Goal: Task Accomplishment & Management: Complete application form

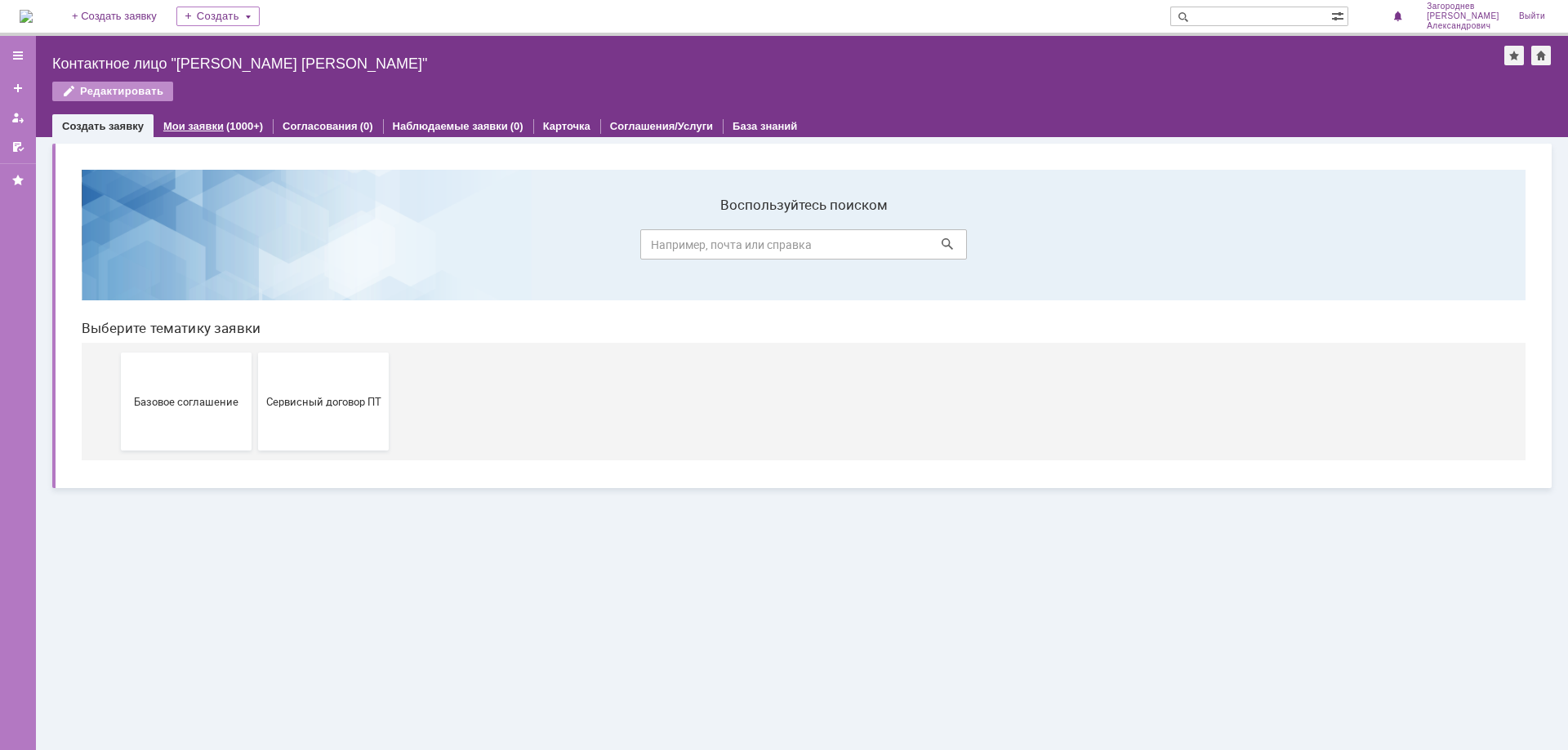
click at [189, 120] on div "Мои заявки (1000+)" at bounding box center [213, 126] width 120 height 24
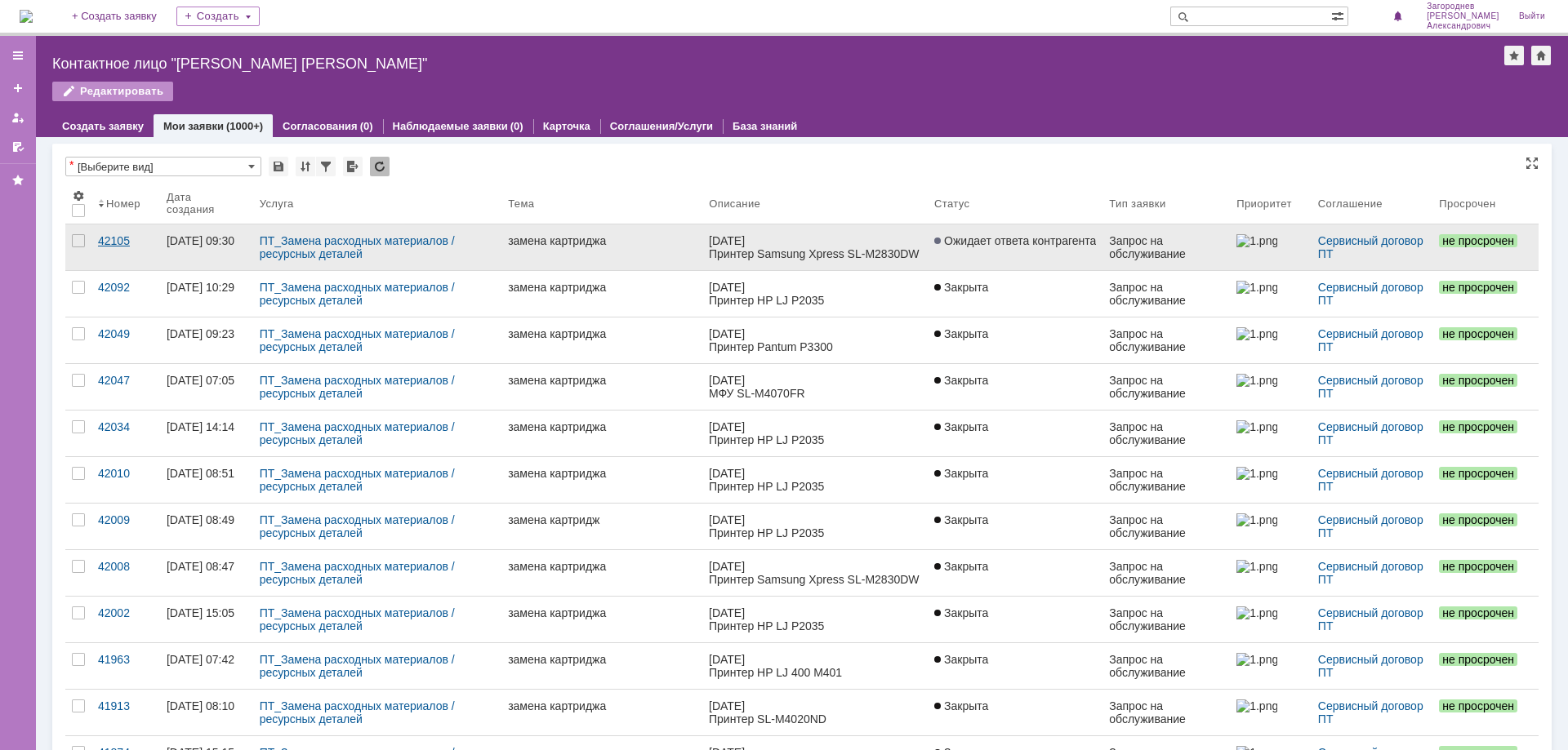
click at [111, 241] on div "42105" at bounding box center [126, 240] width 56 height 13
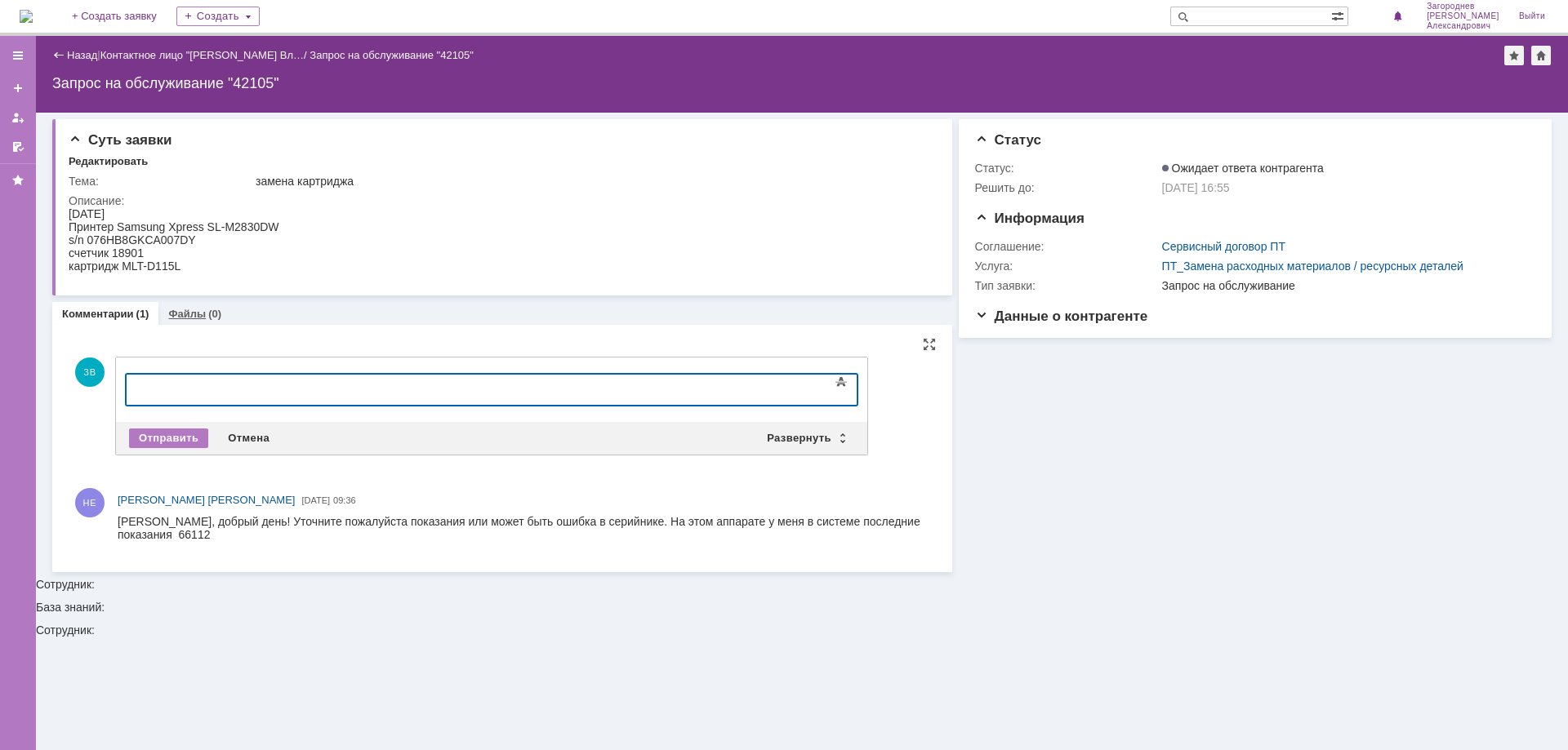
click at [190, 319] on link "Файлы" at bounding box center [187, 314] width 38 height 12
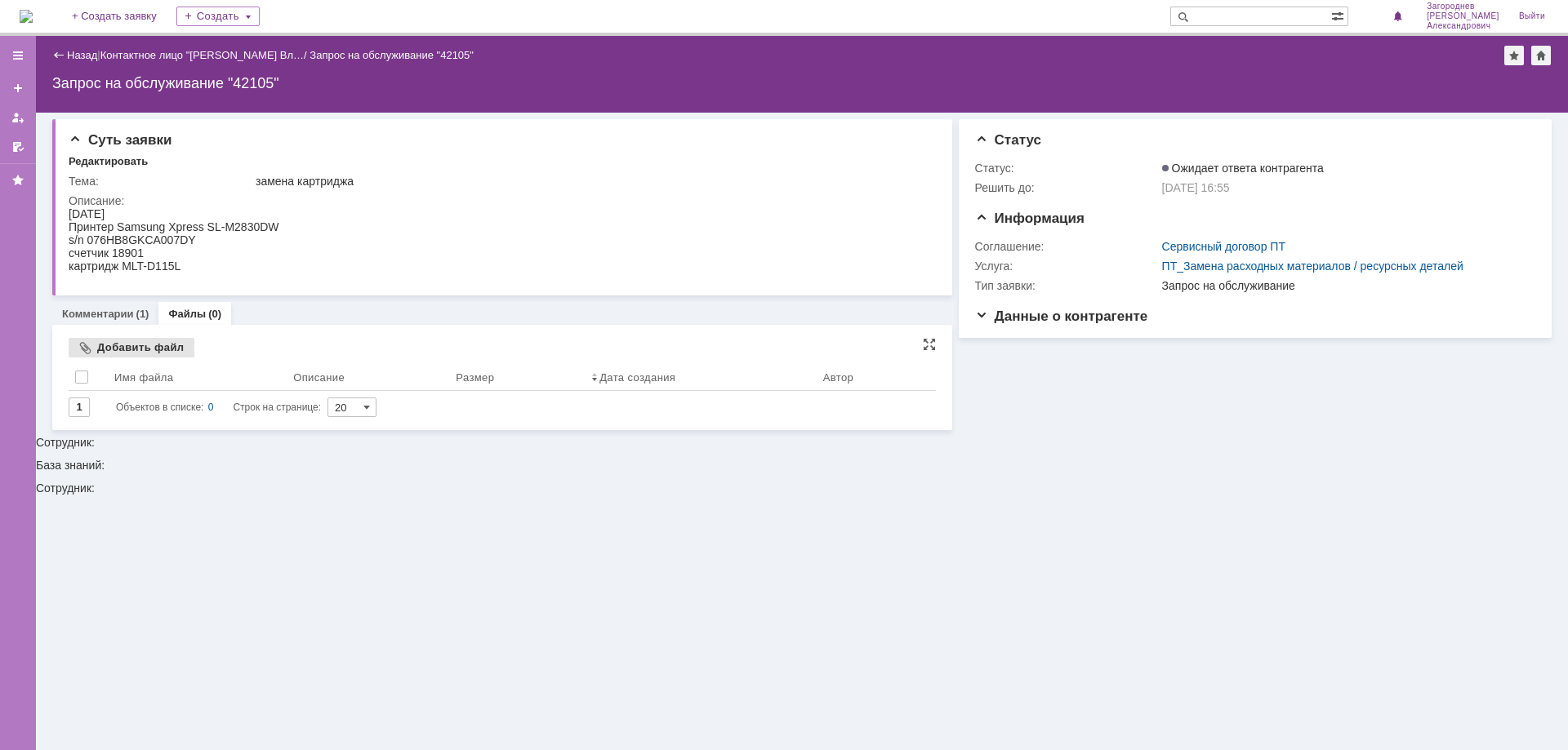
click at [127, 346] on div "Добавить файл" at bounding box center [132, 347] width 126 height 20
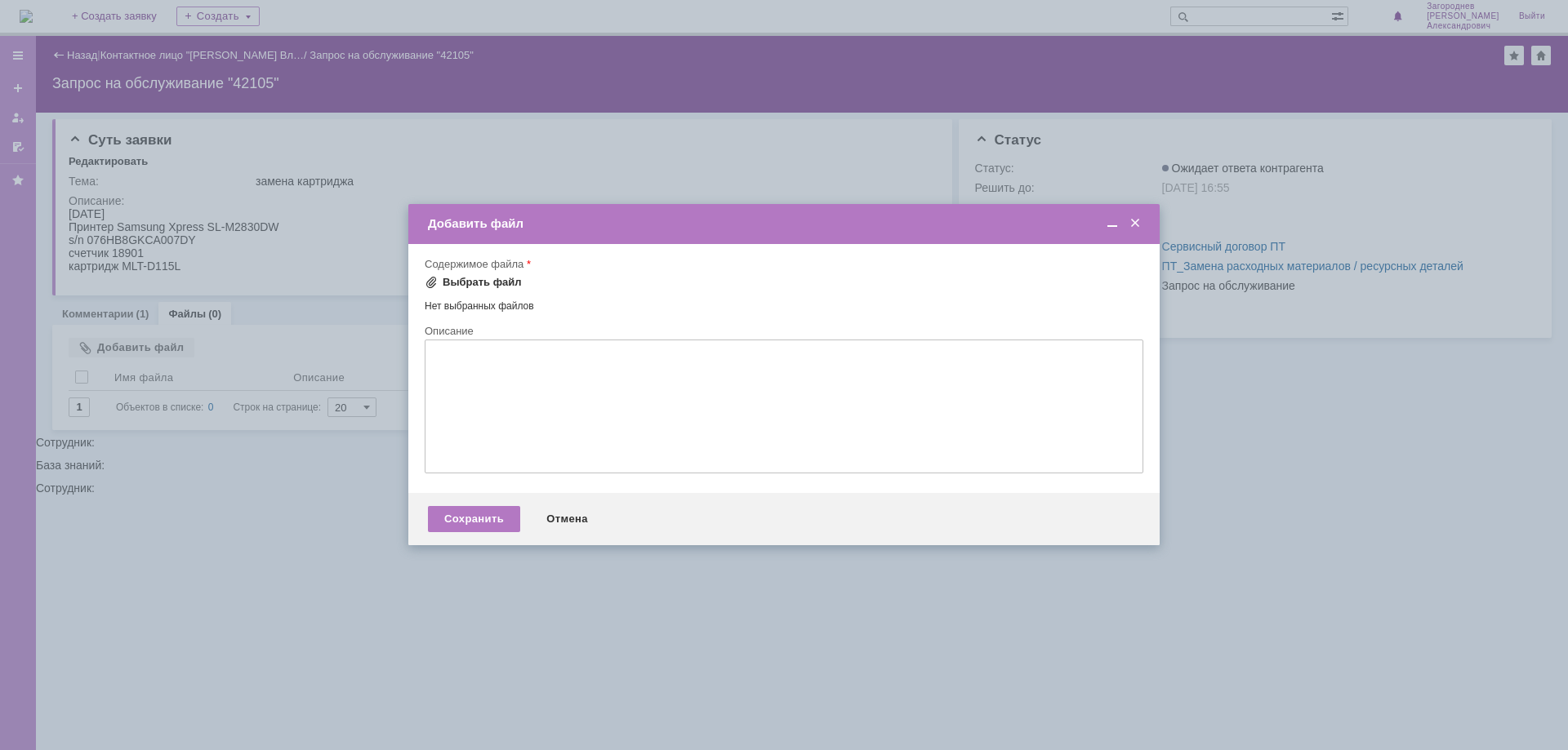
click at [476, 286] on div "Выбрать файл" at bounding box center [482, 282] width 79 height 13
click at [559, 383] on textarea at bounding box center [783, 409] width 719 height 134
click at [460, 516] on div "Сохранить" at bounding box center [473, 521] width 92 height 26
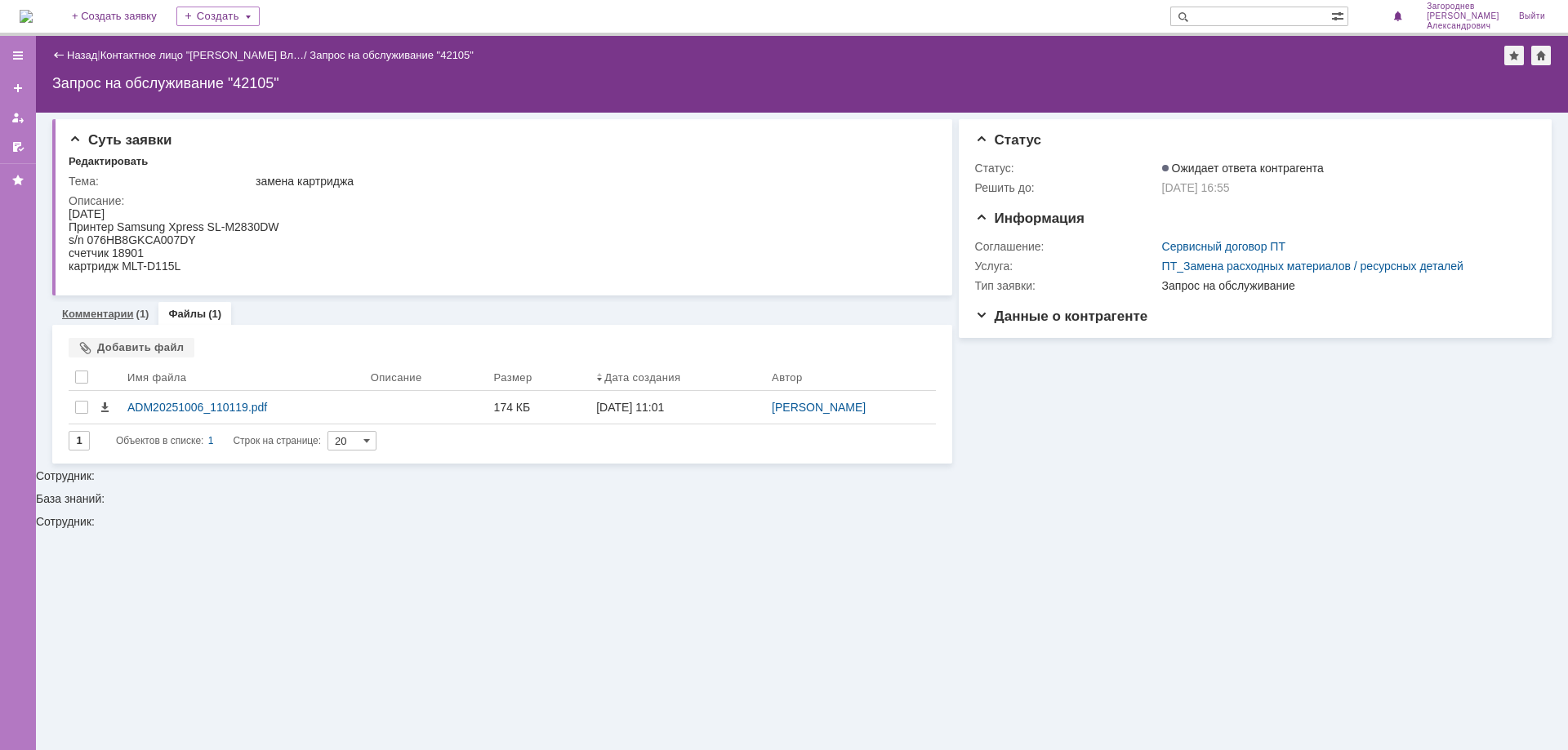
click at [115, 317] on link "Комментарии" at bounding box center [98, 314] width 72 height 12
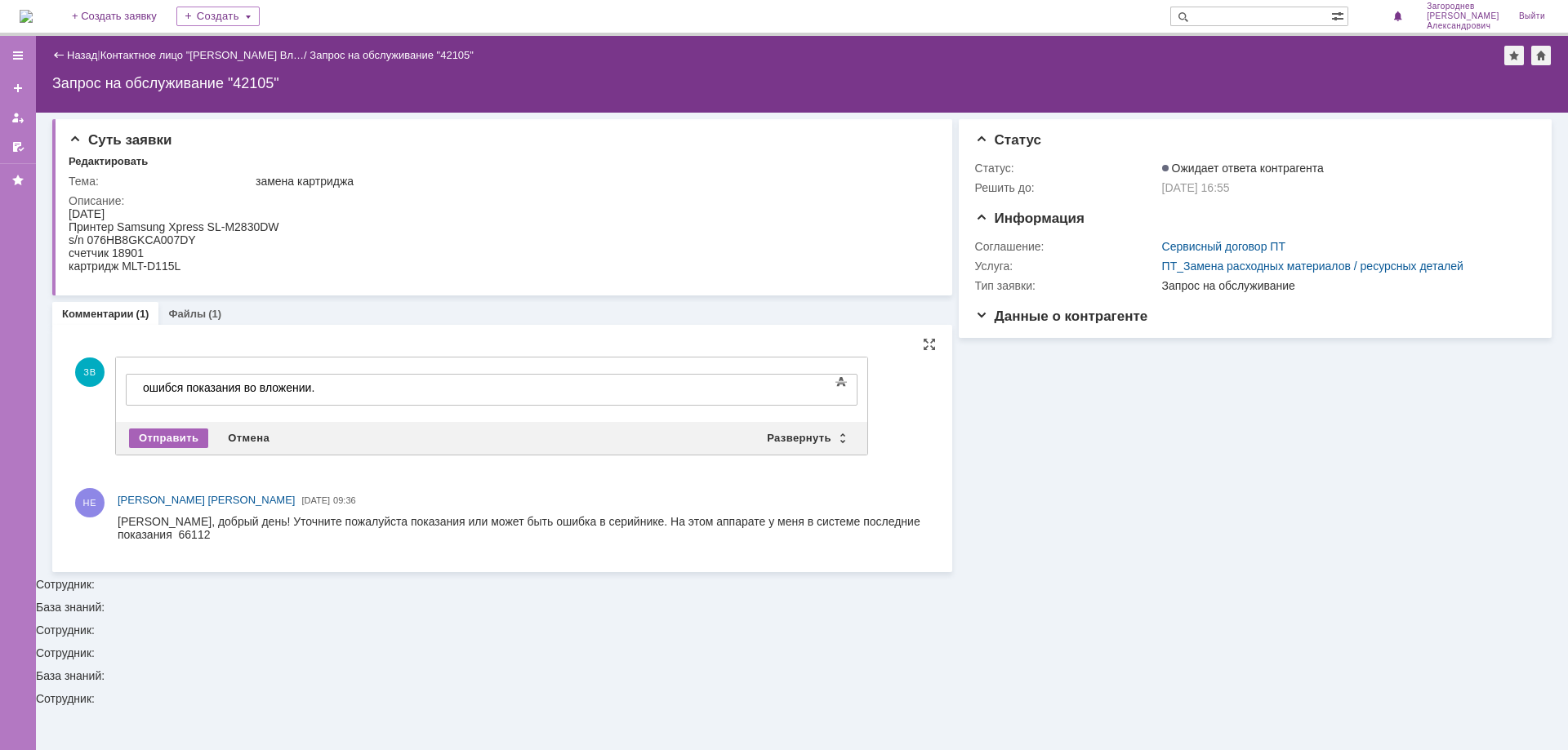
click at [171, 442] on div "Отправить" at bounding box center [169, 438] width 79 height 20
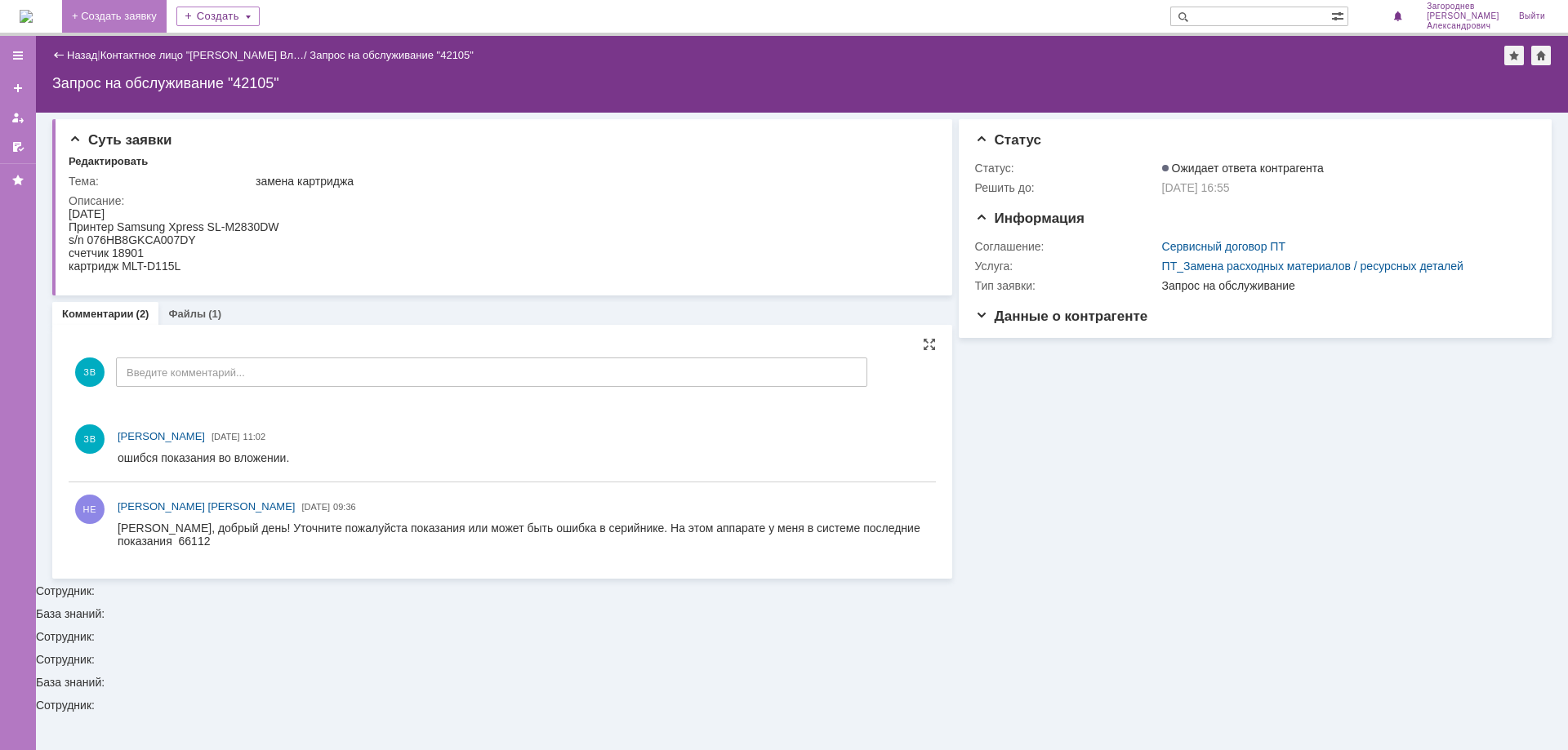
click at [161, 22] on link "+ Создать заявку" at bounding box center [114, 16] width 104 height 33
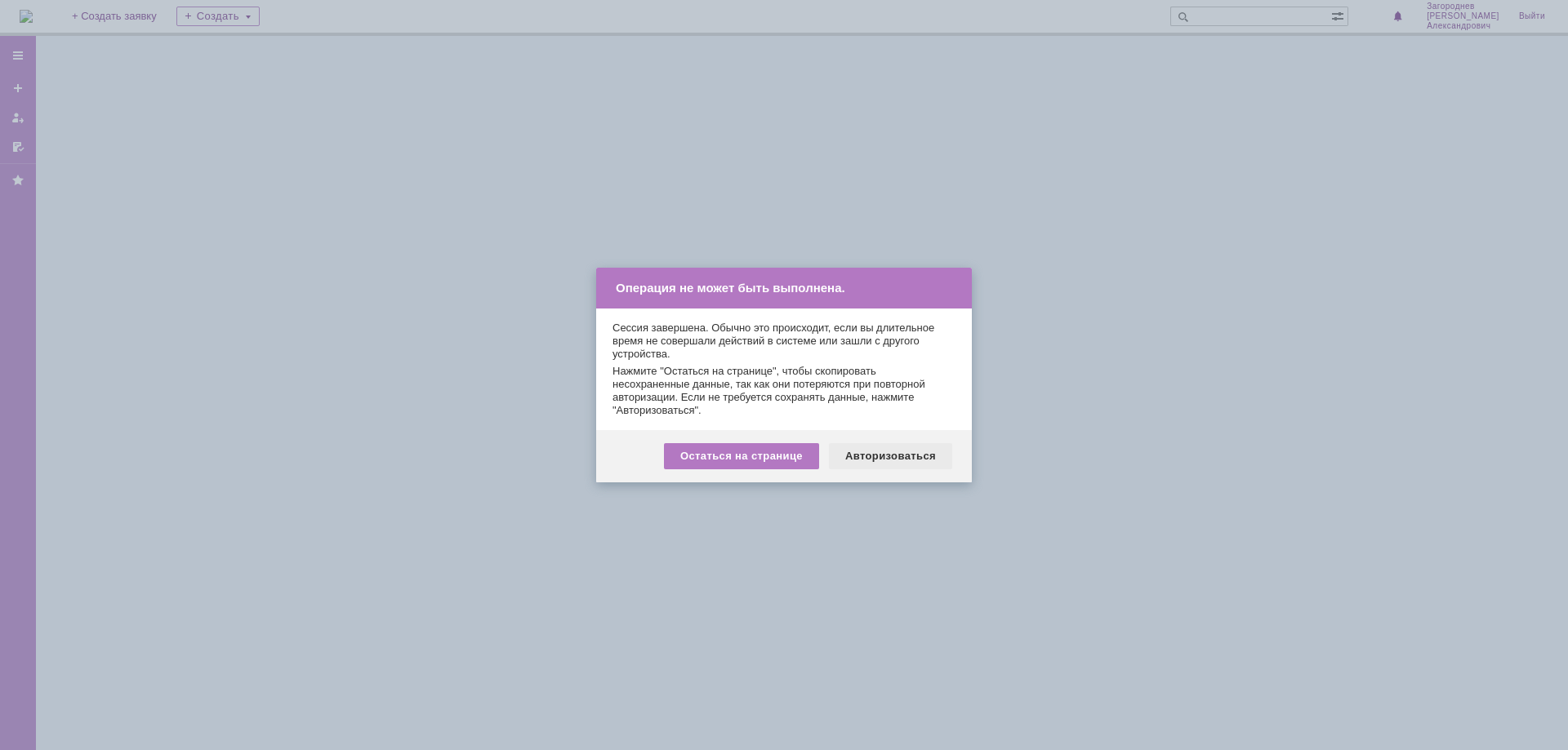
click at [866, 458] on div "Авторизоваться" at bounding box center [890, 456] width 123 height 26
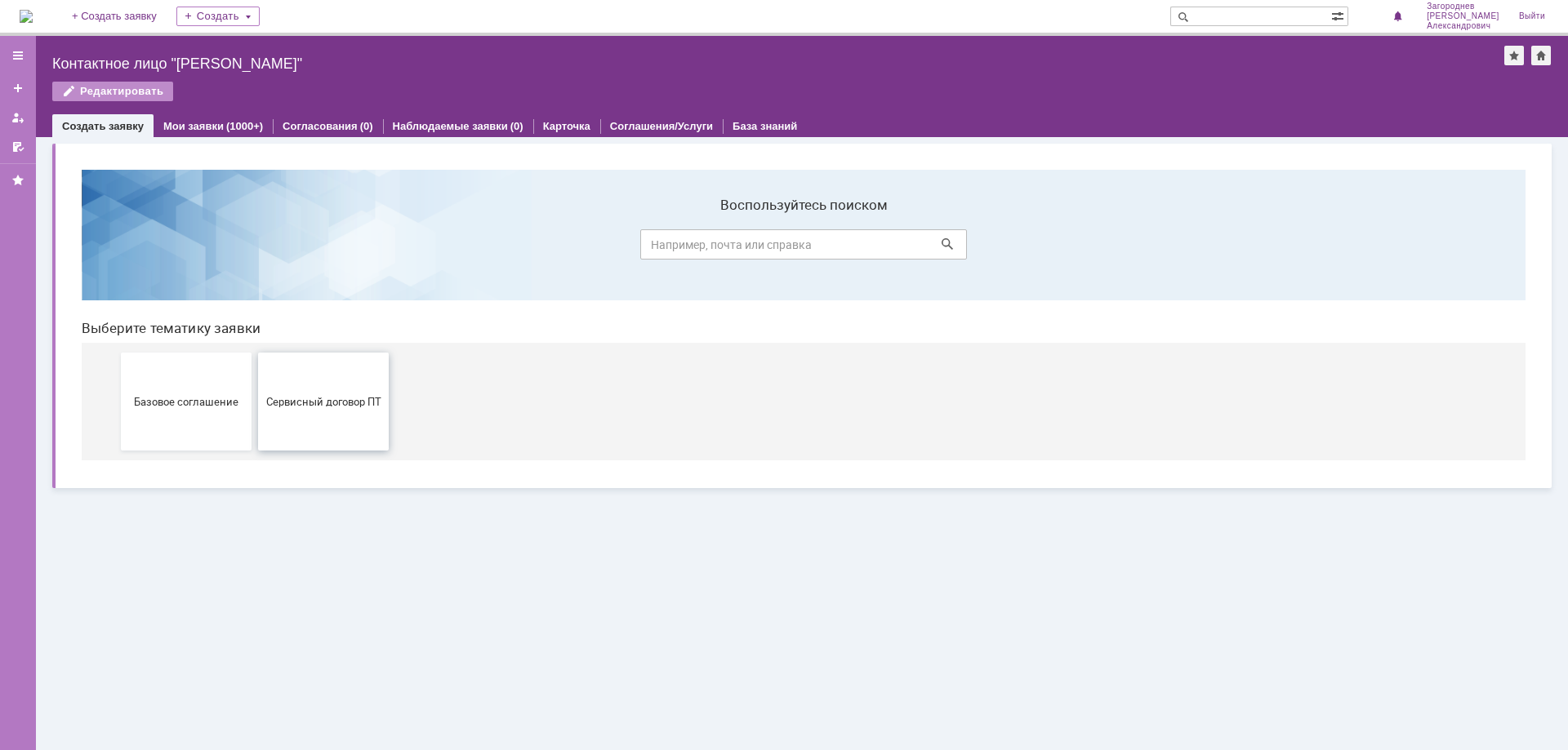
click at [328, 397] on span "Сервисный договор ПТ" at bounding box center [324, 401] width 120 height 12
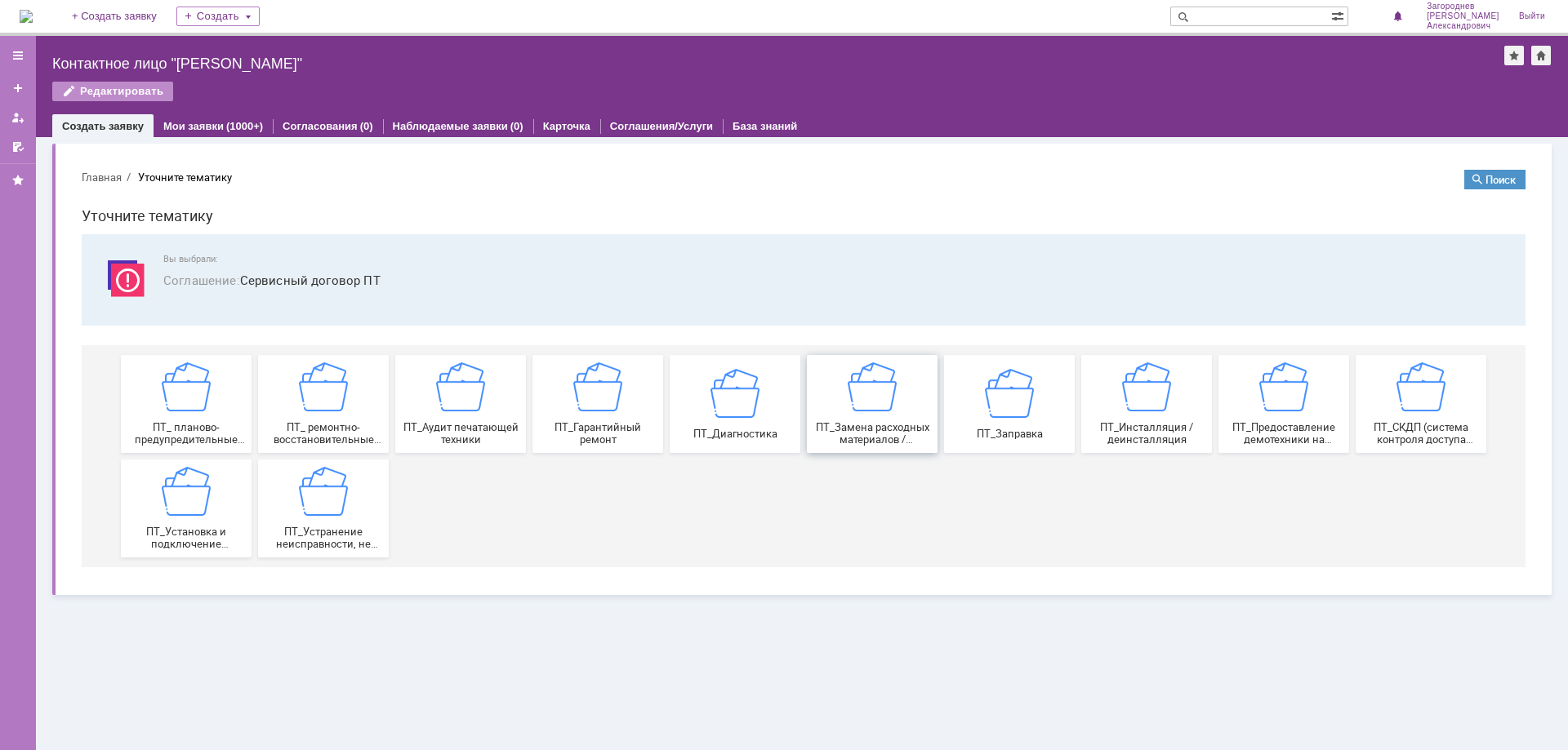
click at [889, 424] on span "ПТ_Замена расходных материалов / ресурсных деталей" at bounding box center [872, 433] width 120 height 24
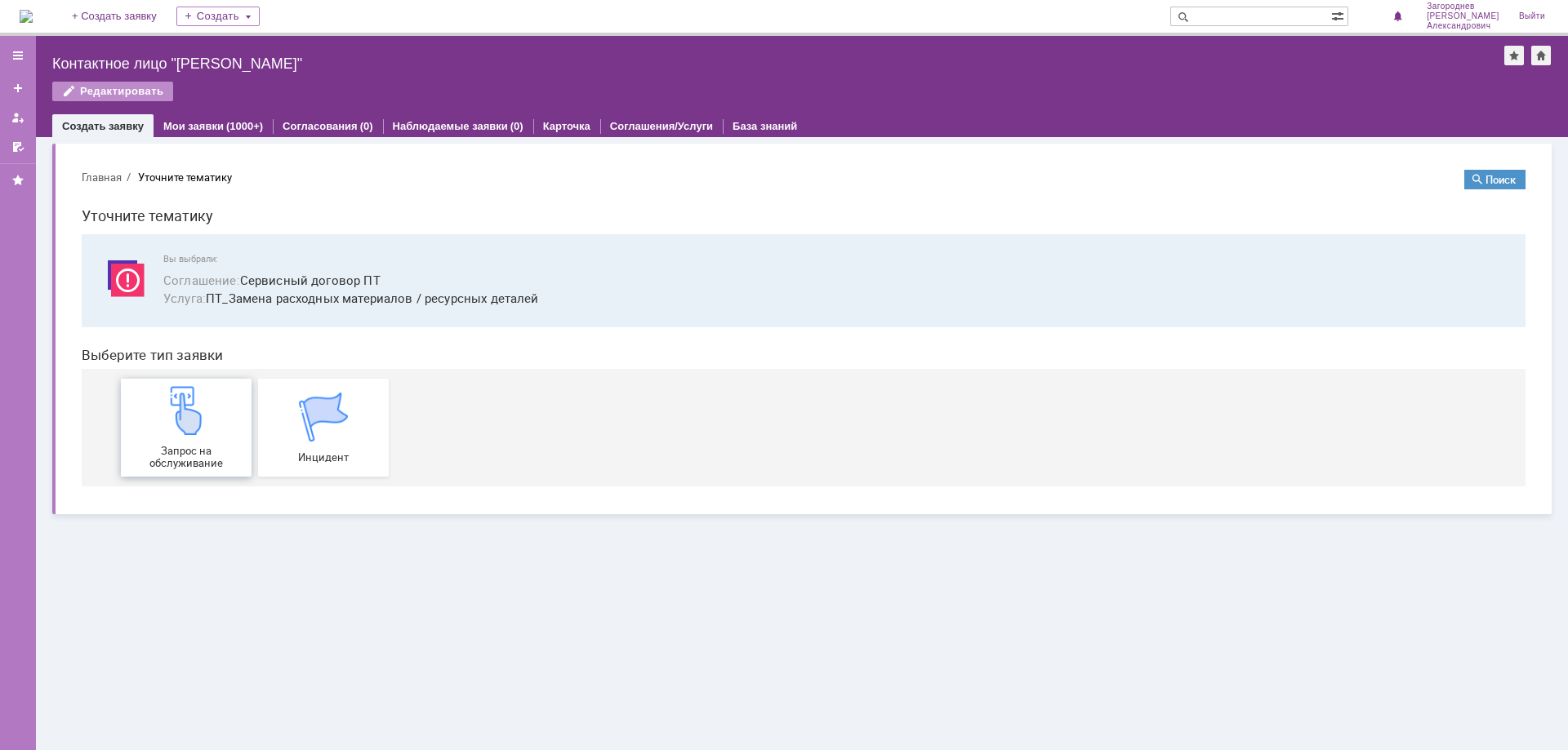
click at [201, 415] on img at bounding box center [186, 410] width 49 height 49
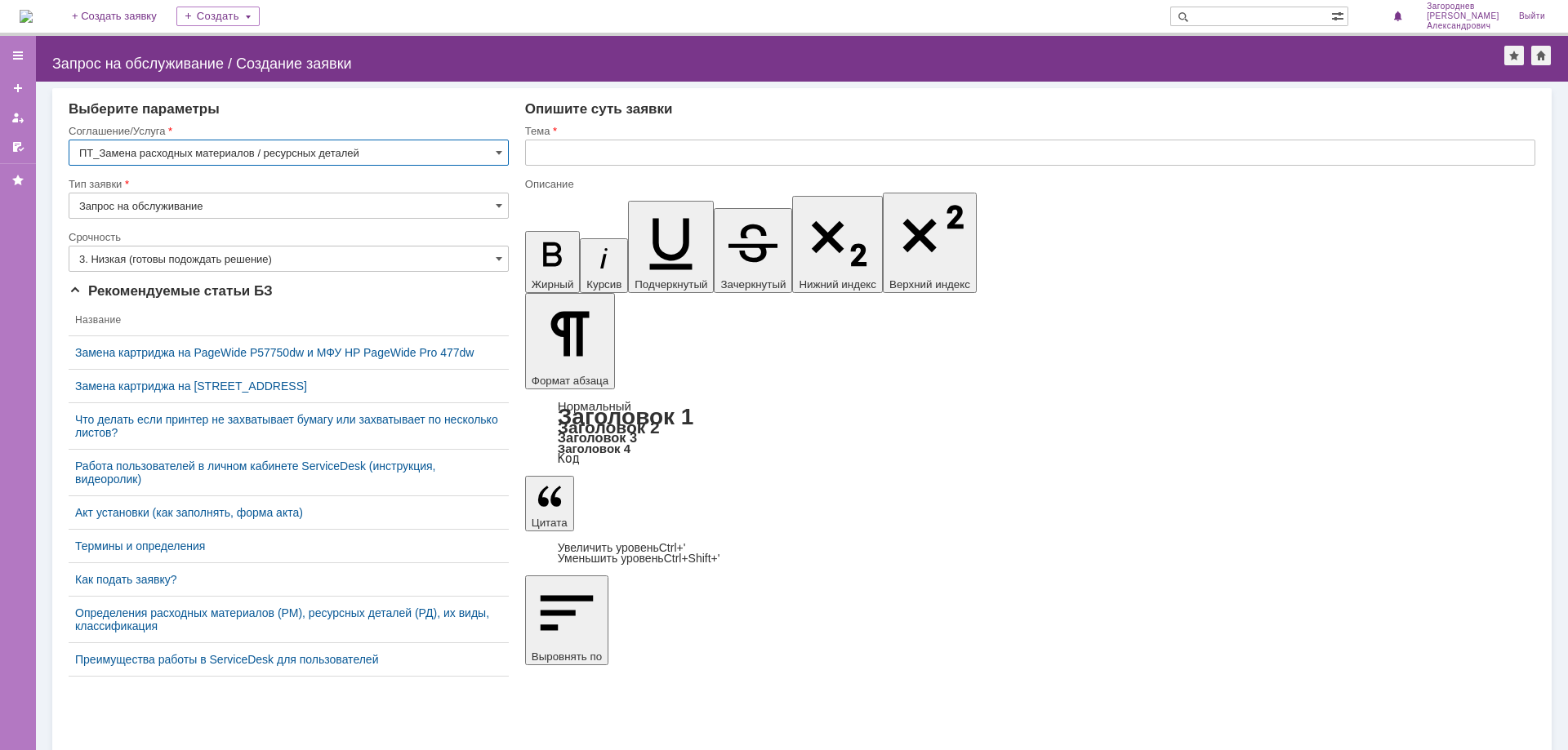
click at [552, 146] on input "text" at bounding box center [1030, 152] width 1010 height 26
type input "замена картриджа"
